Goal: Find specific page/section: Find specific page/section

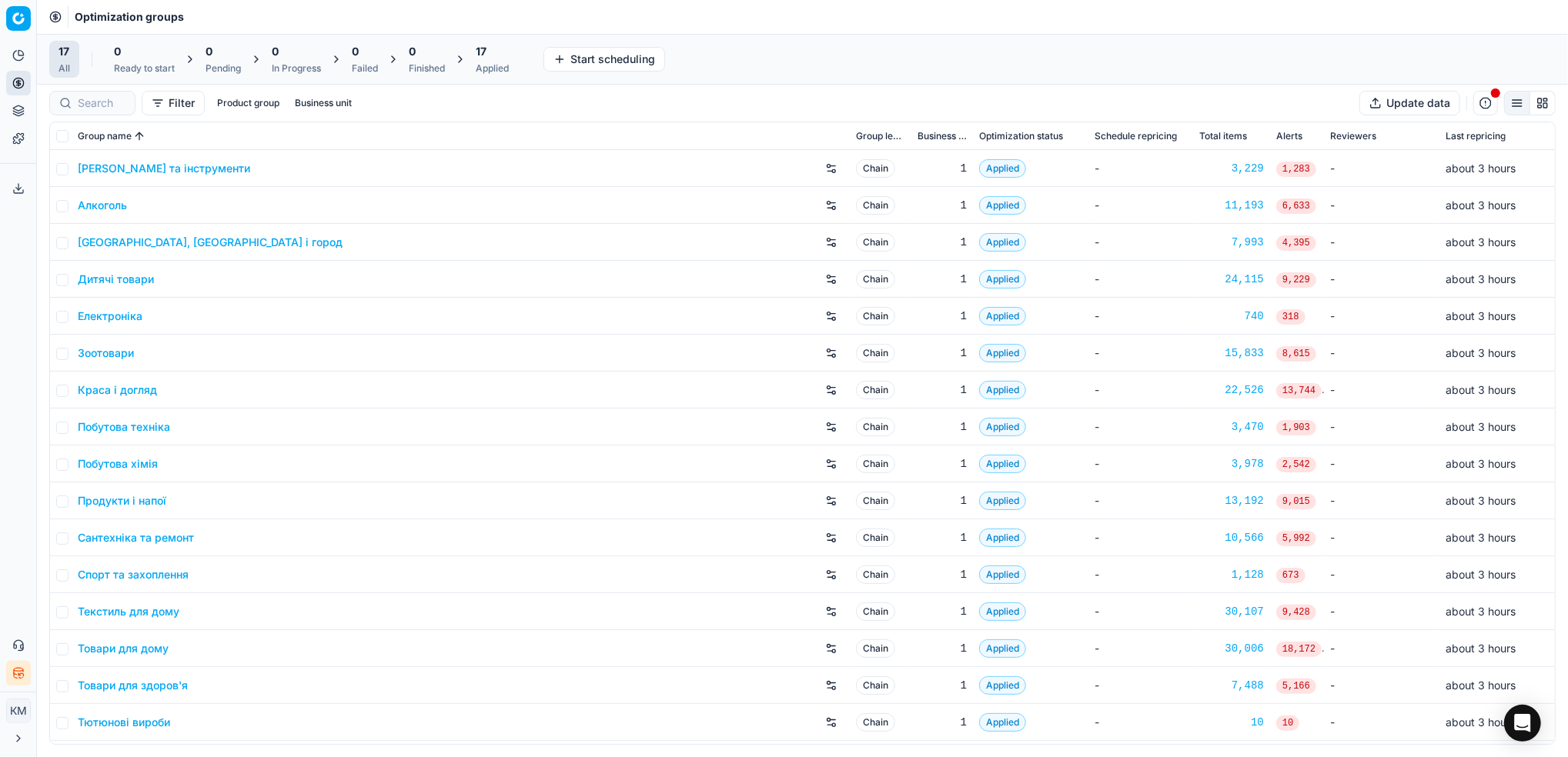
click at [124, 386] on link "Краса і догляд" at bounding box center [117, 390] width 80 height 16
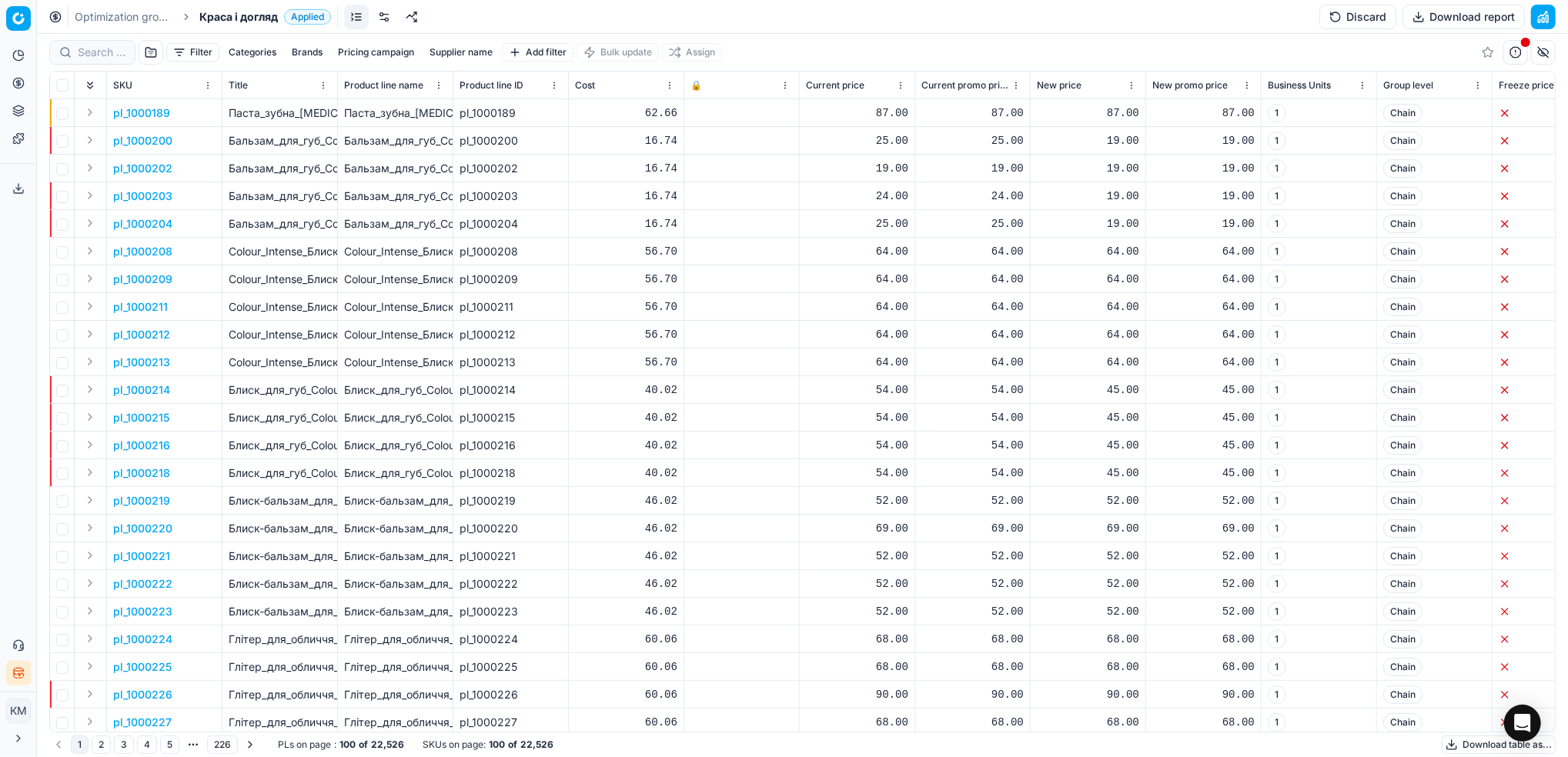
click at [470, 46] on button "Supplier name" at bounding box center [460, 52] width 75 height 18
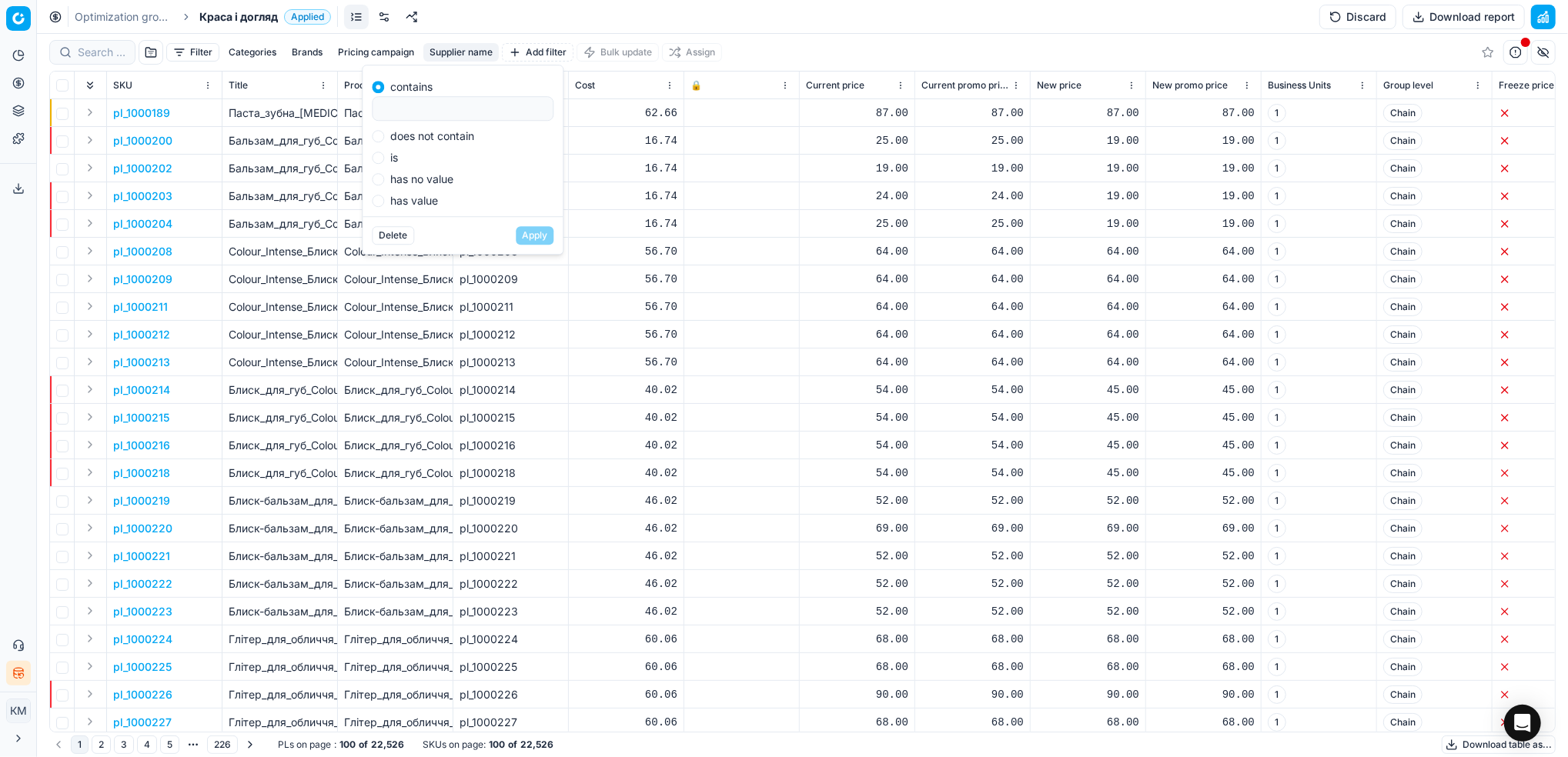
click at [460, 104] on input at bounding box center [462, 108] width 168 height 23
click at [469, 50] on button "Supplier name" at bounding box center [460, 52] width 75 height 18
